Goal: Find specific page/section: Find specific page/section

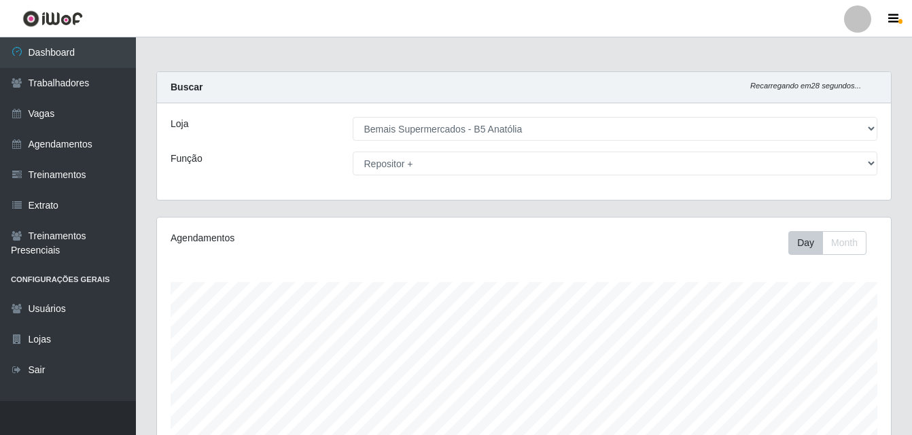
select select "405"
select select "82"
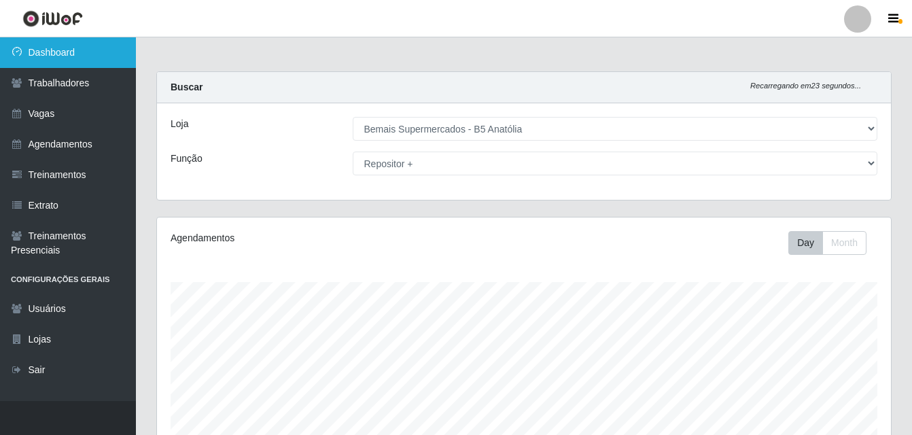
click at [61, 56] on link "Dashboard" at bounding box center [68, 52] width 136 height 31
click at [64, 56] on link "Dashboard" at bounding box center [68, 52] width 136 height 31
click at [62, 52] on link "Dashboard" at bounding box center [68, 52] width 136 height 31
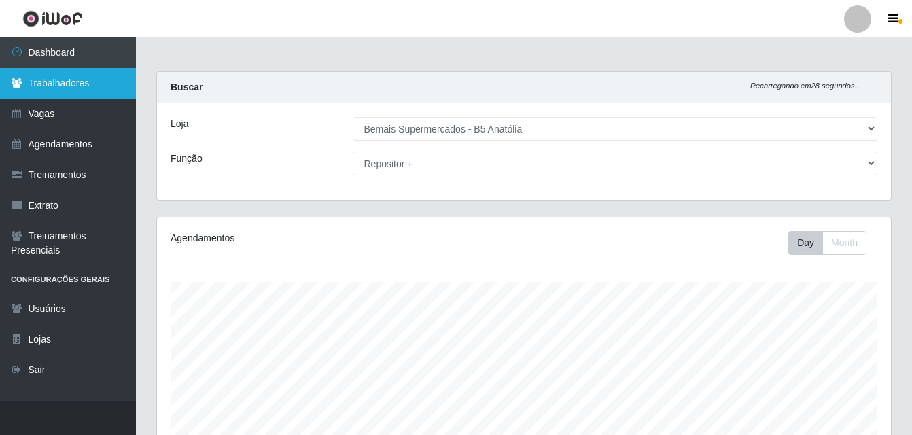
click at [85, 82] on link "Trabalhadores" at bounding box center [68, 83] width 136 height 31
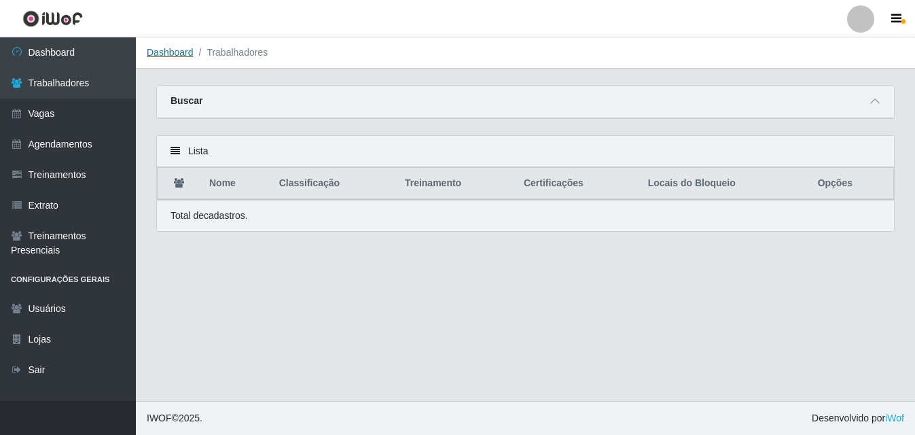
click at [183, 55] on link "Dashboard" at bounding box center [170, 52] width 47 height 11
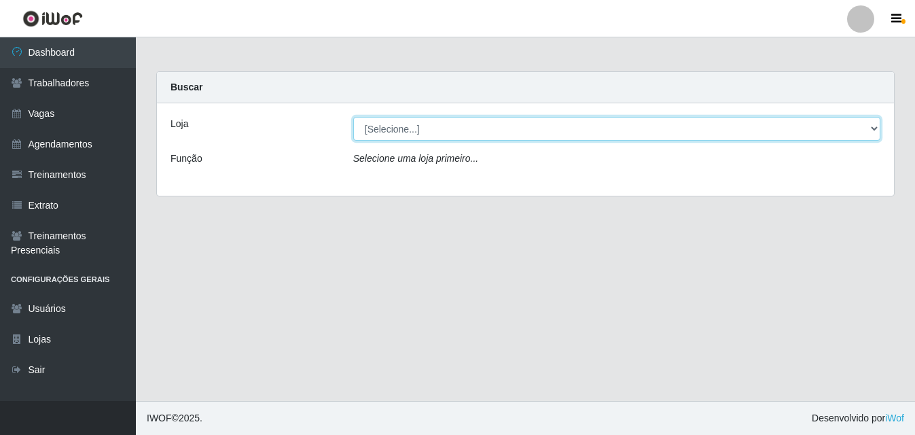
click at [874, 129] on select "[Selecione...] Bemais Supermercados - B5 Anatólia" at bounding box center [616, 129] width 527 height 24
select select "405"
click at [353, 117] on select "[Selecione...] Bemais Supermercados - B5 Anatólia" at bounding box center [616, 129] width 527 height 24
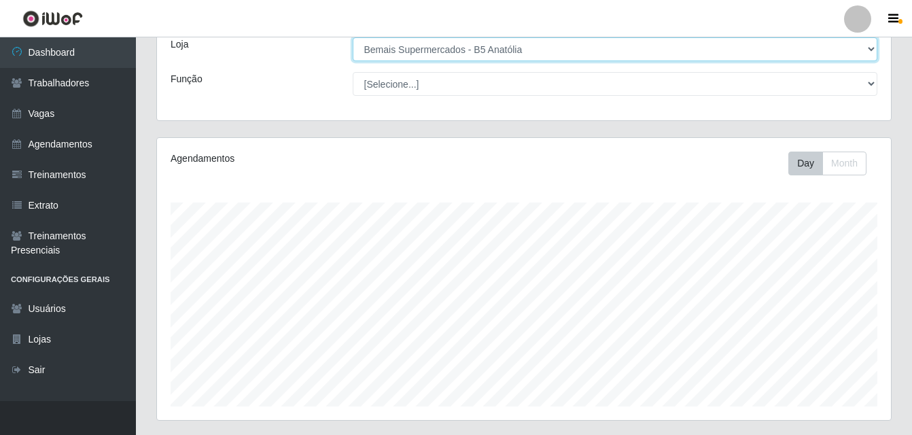
scroll to position [226, 0]
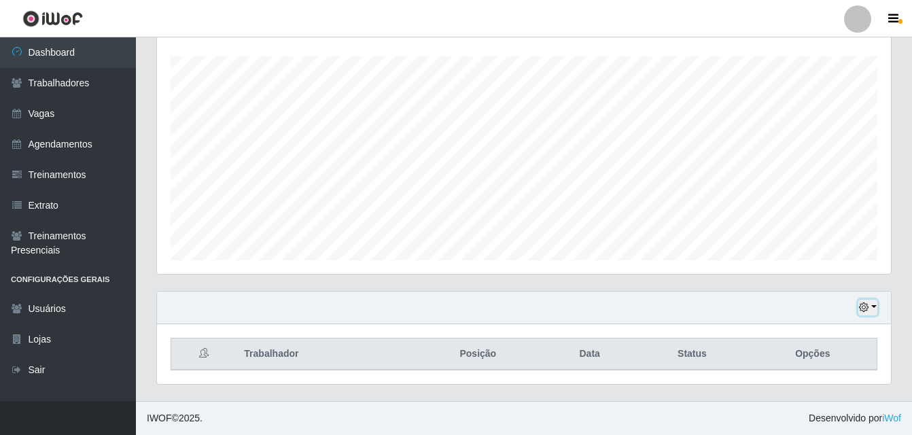
click at [872, 306] on button "button" at bounding box center [867, 308] width 19 height 16
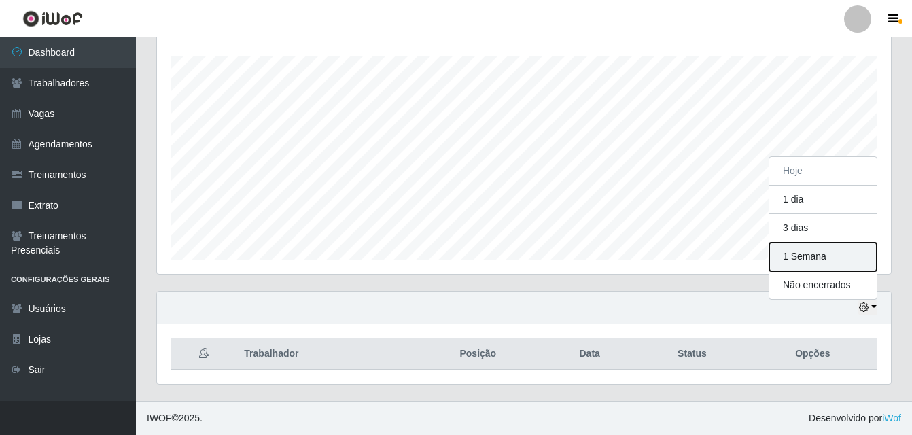
click at [798, 258] on button "1 Semana" at bounding box center [822, 257] width 107 height 29
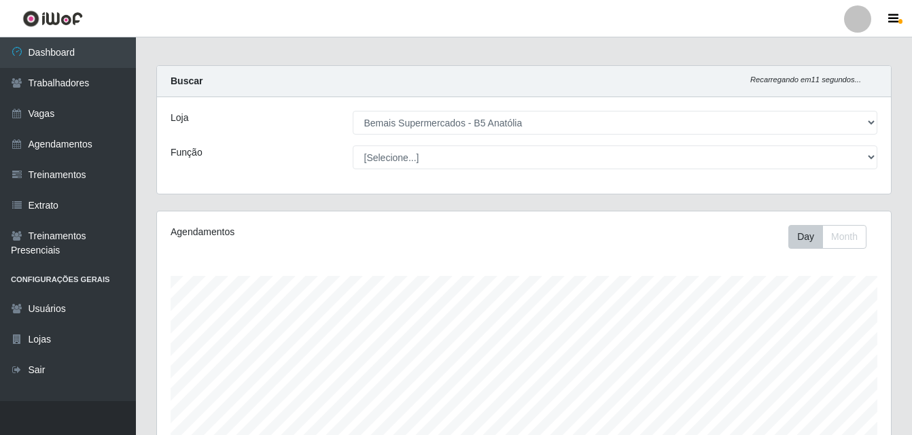
scroll to position [0, 0]
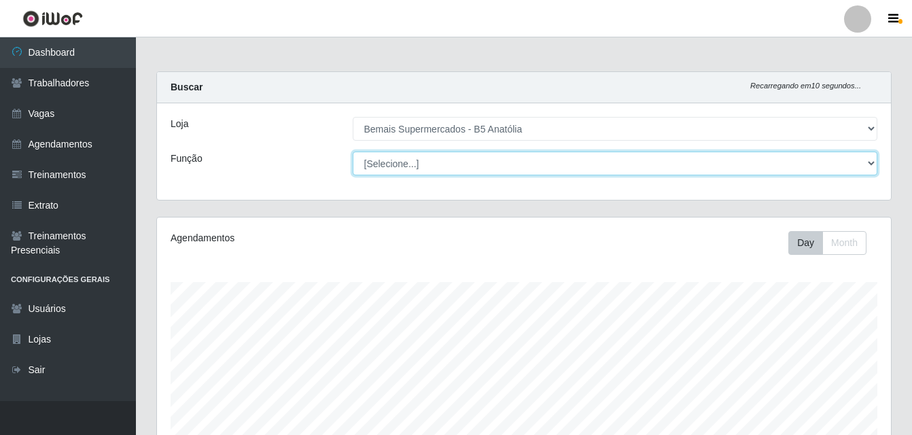
click at [870, 165] on select "[Selecione...] ASG ASG + ASG ++ Auxiliar de Estacionamento Auxiliar de Estacion…" at bounding box center [615, 163] width 525 height 24
select select "82"
click at [353, 151] on select "[Selecione...] ASG ASG + ASG ++ Auxiliar de Estacionamento Auxiliar de Estacion…" at bounding box center [615, 163] width 525 height 24
